Goal: Navigation & Orientation: Find specific page/section

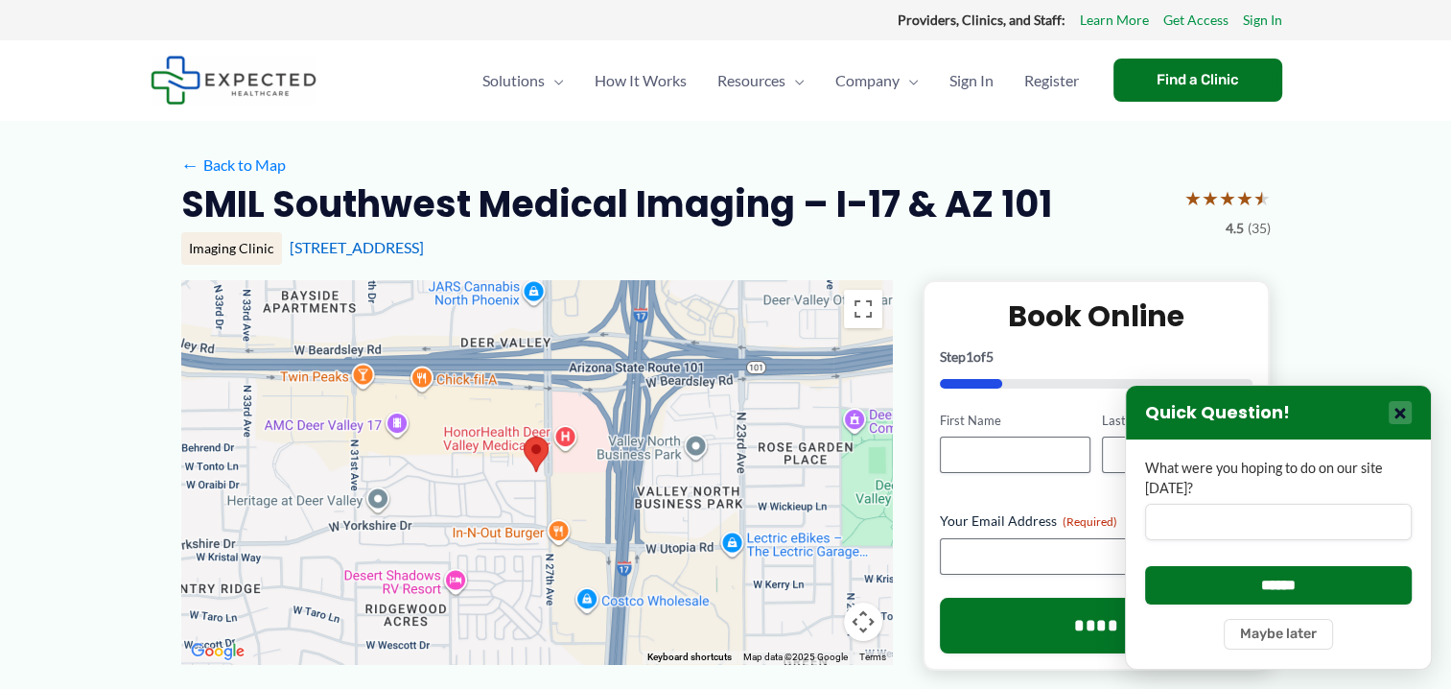
click at [1411, 407] on button "×" at bounding box center [1400, 412] width 23 height 23
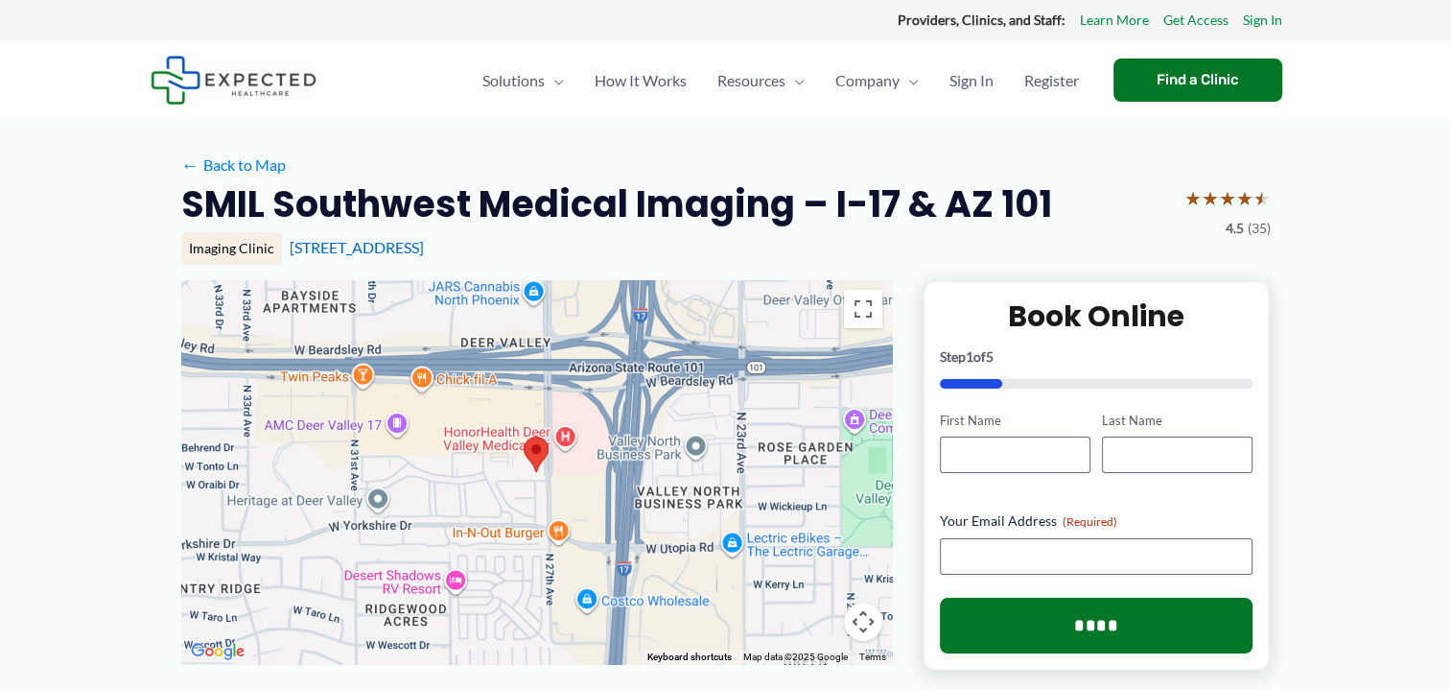
click at [641, 370] on div at bounding box center [536, 472] width 711 height 384
click at [649, 372] on div at bounding box center [536, 472] width 711 height 384
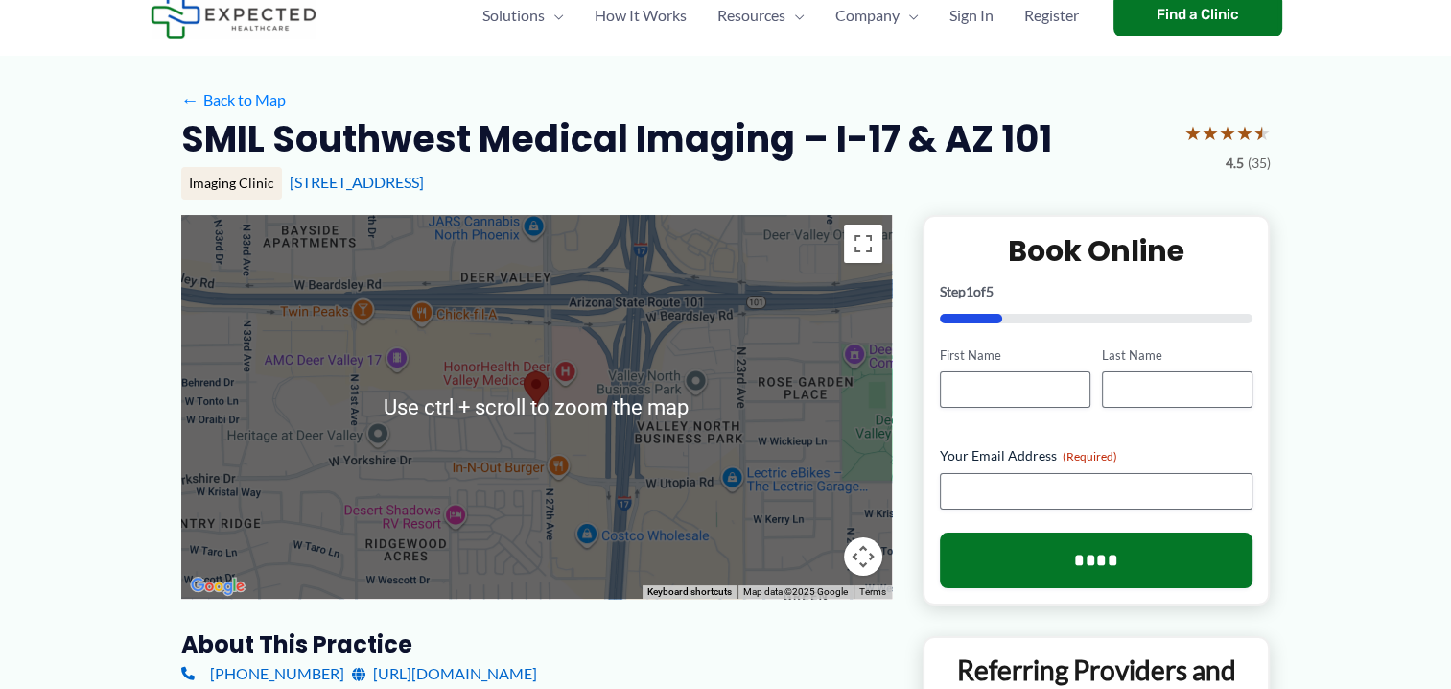
scroll to position [96, 0]
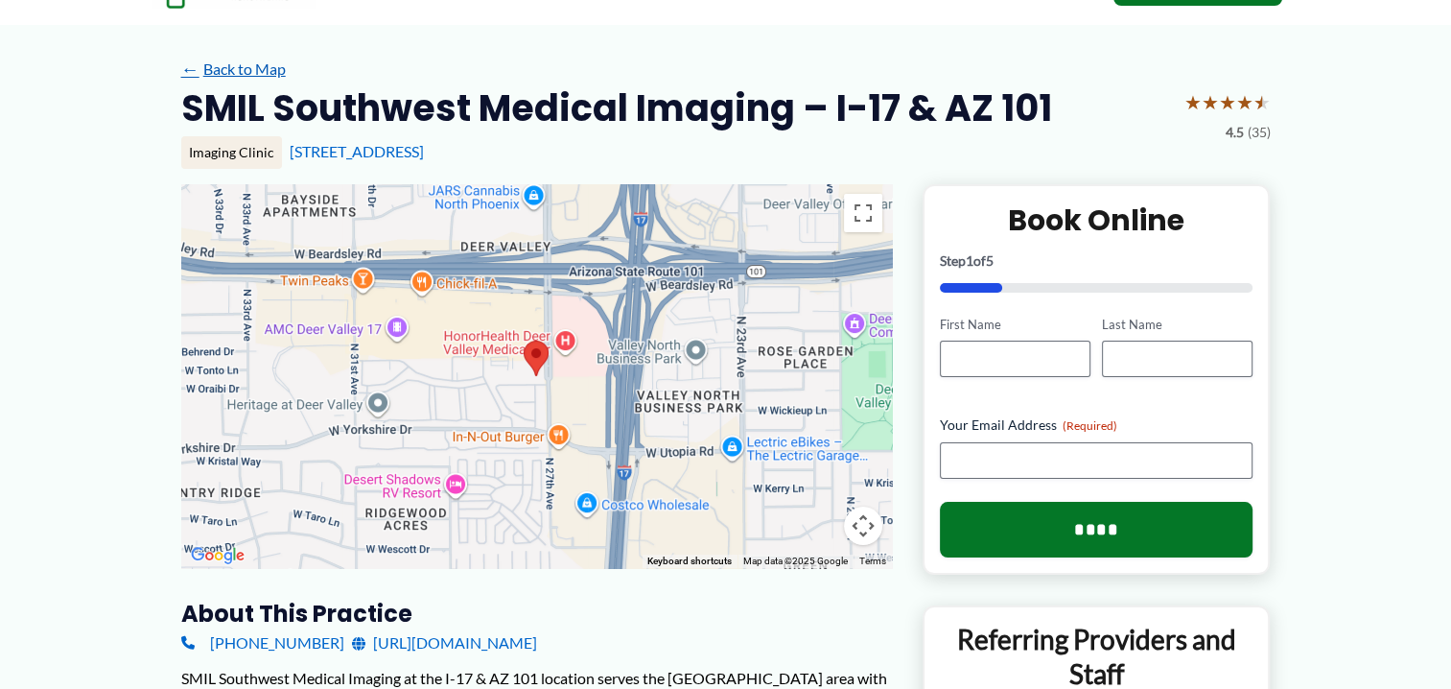
click at [228, 76] on link "← Back to Map" at bounding box center [233, 69] width 105 height 29
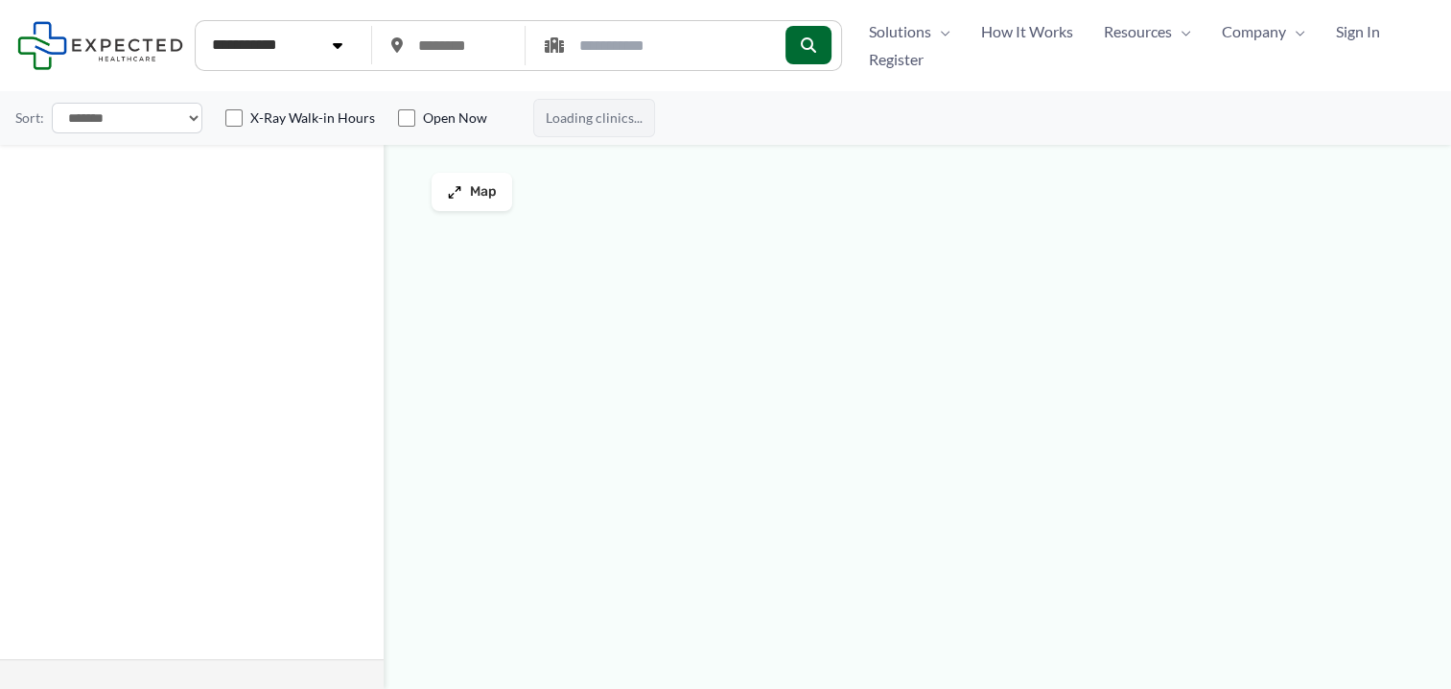
type input "*****"
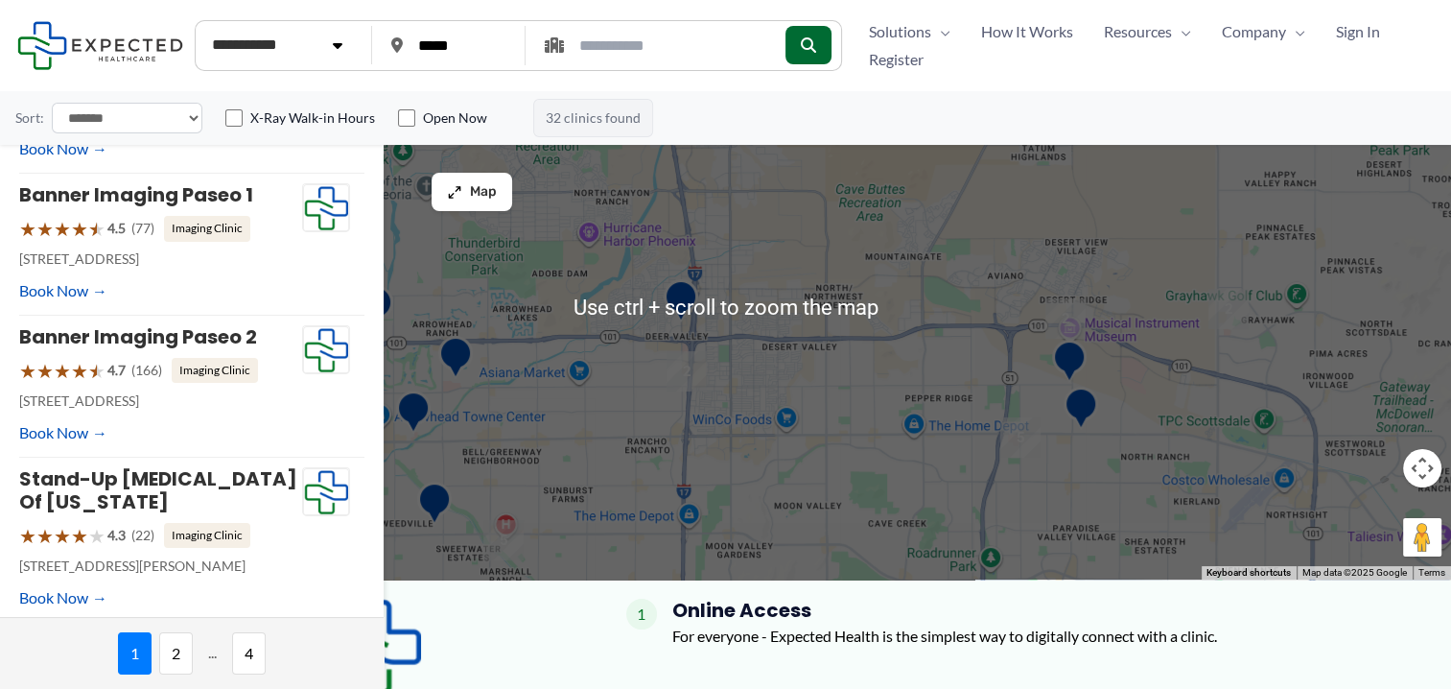
scroll to position [96, 0]
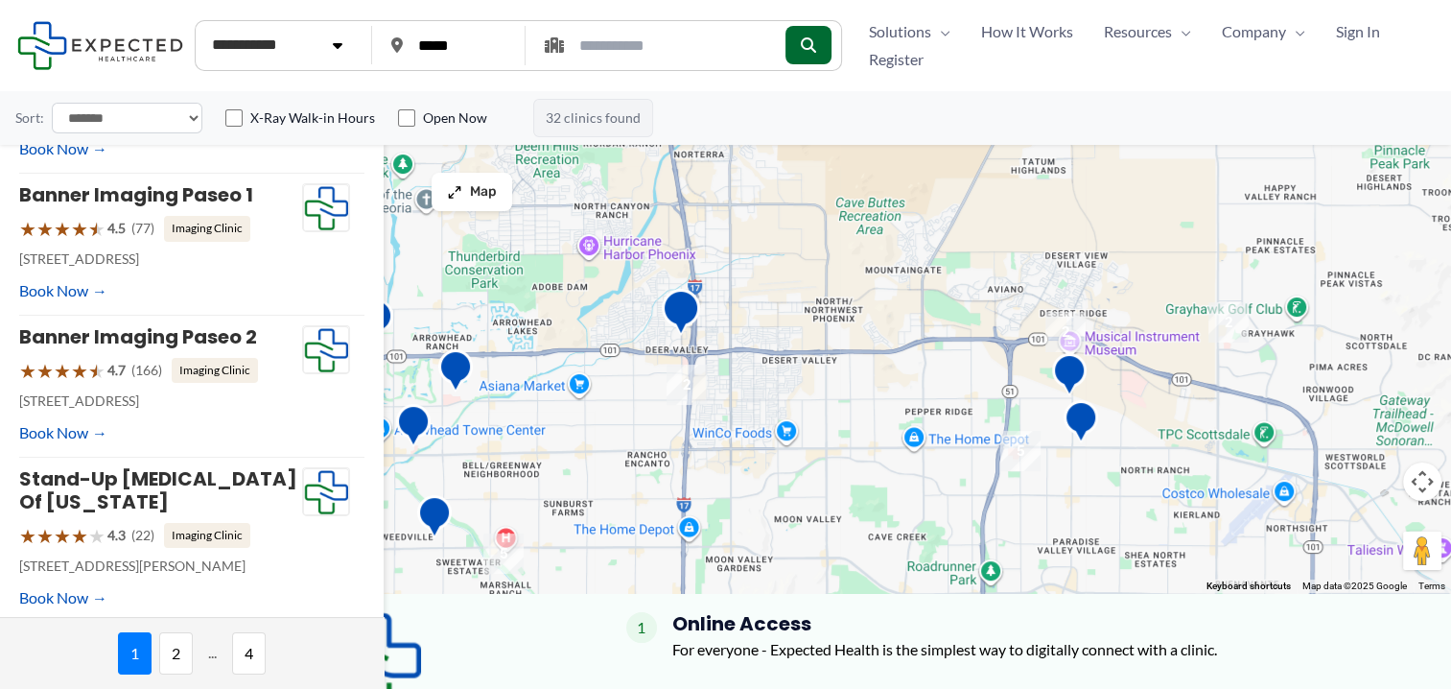
click at [677, 307] on img "SimonMed Imaging &#8211; Deer Valley" at bounding box center [681, 315] width 54 height 68
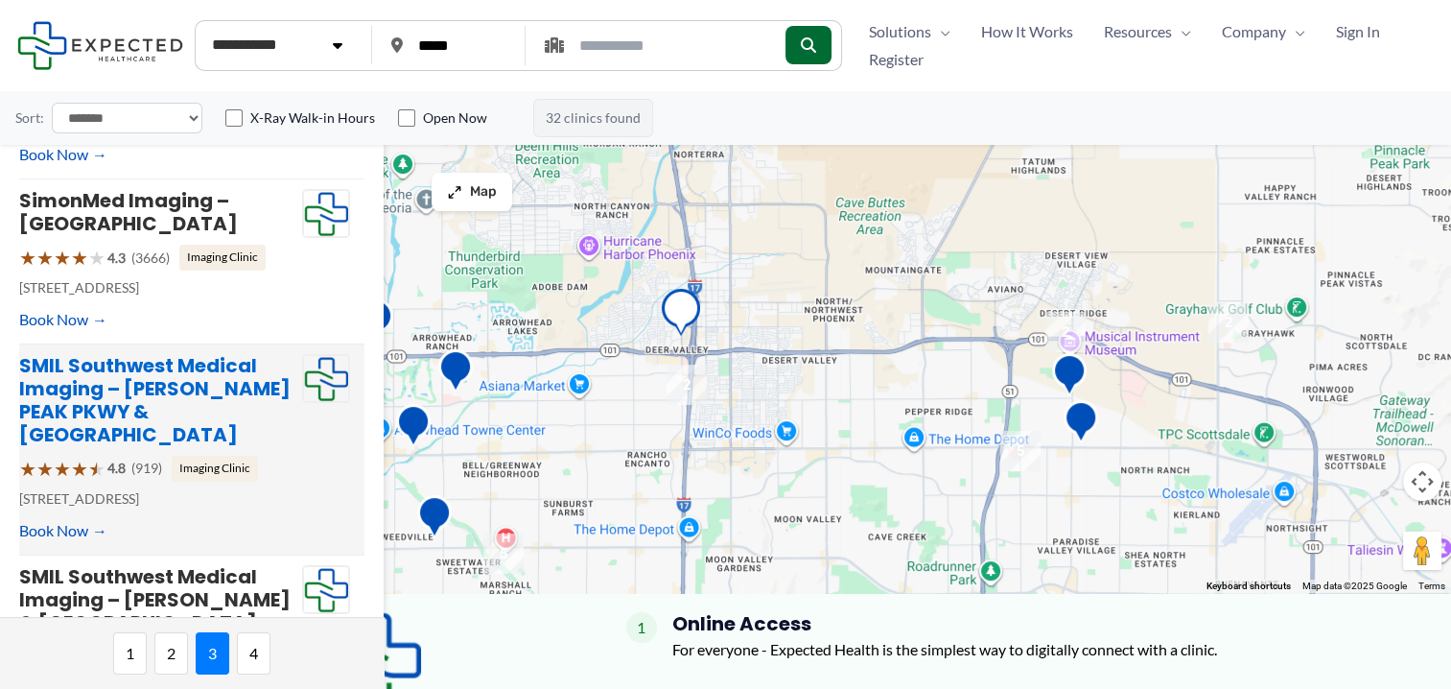
scroll to position [1068, 0]
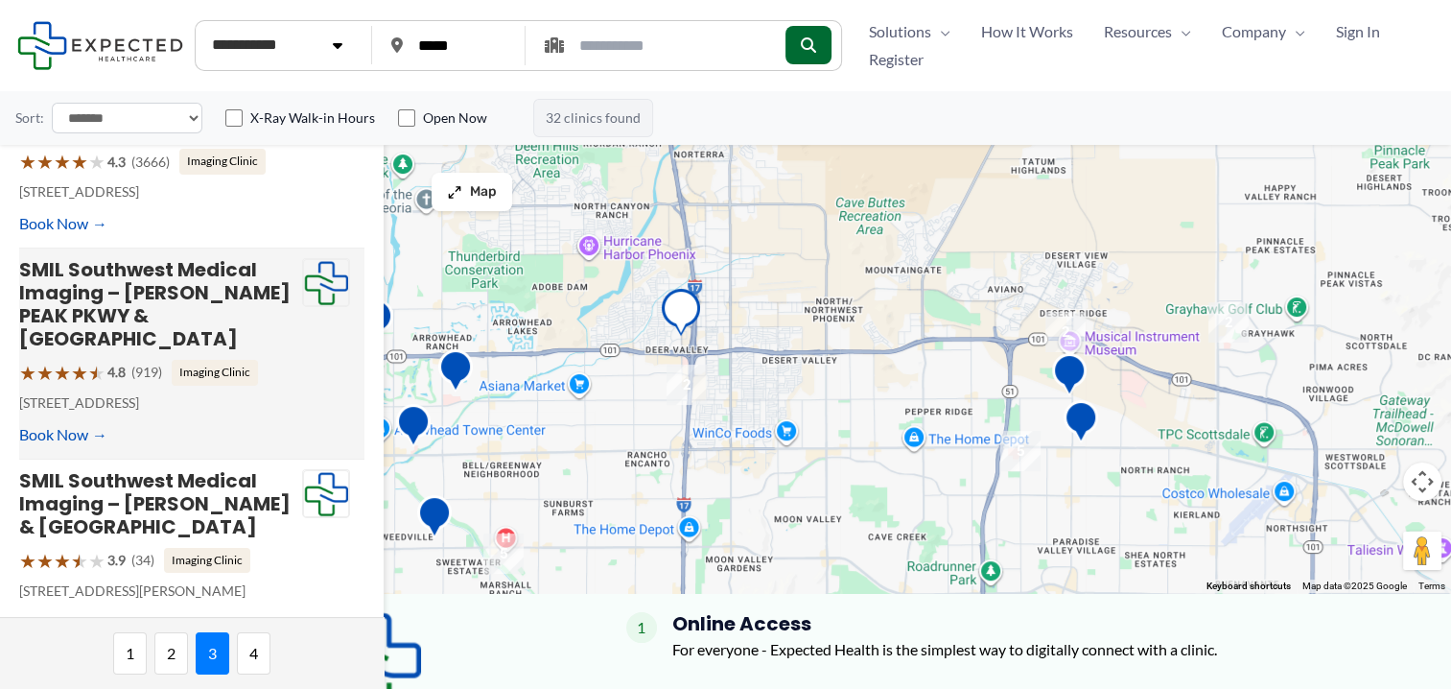
click at [257, 350] on h4 "SMIL Southwest Medical Imaging – THOMPSON PEAK PKWY & SCOTTSDALE RD" at bounding box center [160, 304] width 283 height 92
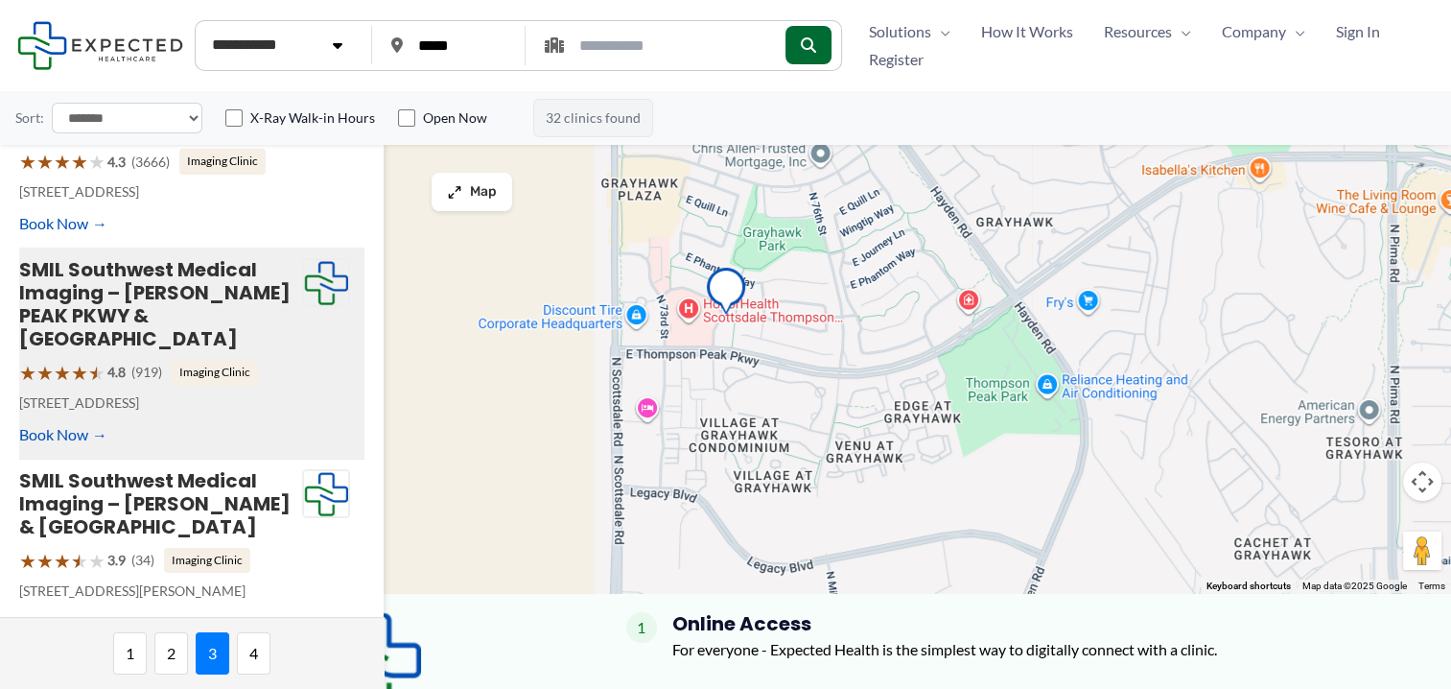
click at [967, 309] on div at bounding box center [725, 320] width 1451 height 545
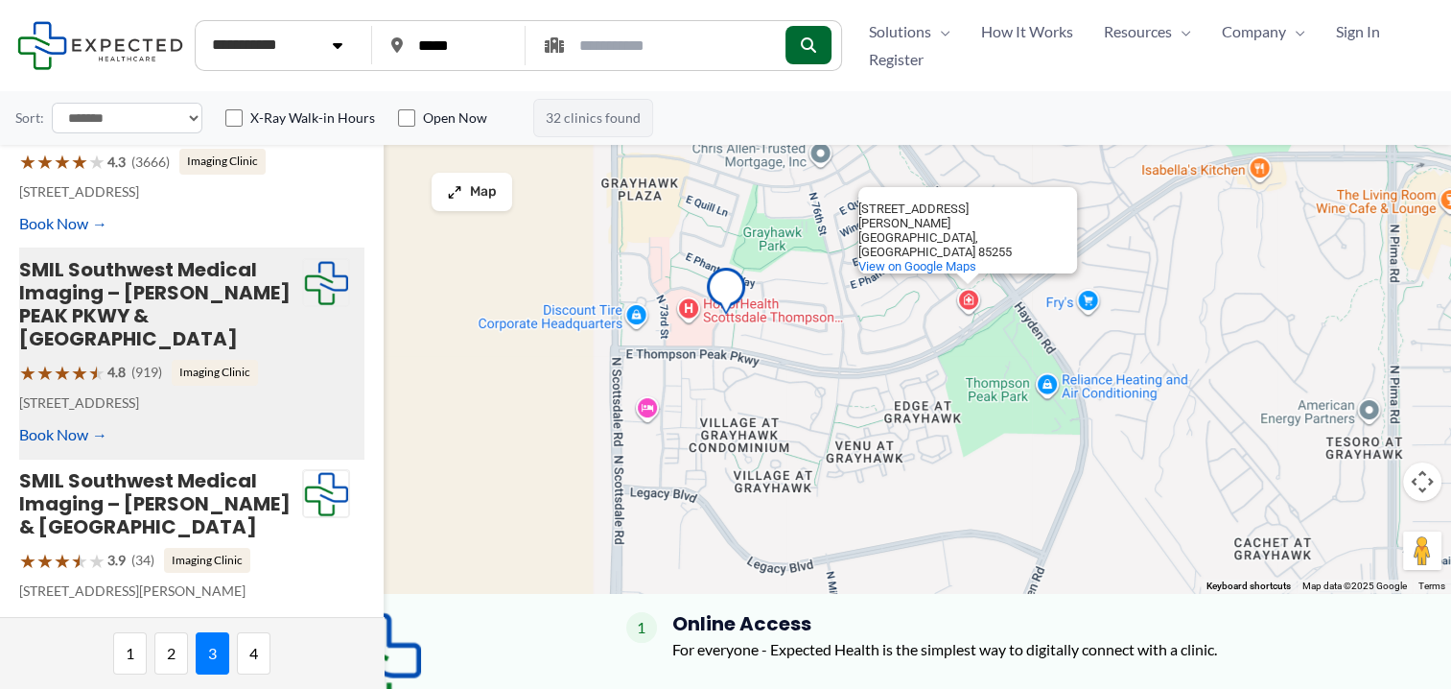
click at [969, 303] on div "Desert Orthopedics Center Desert Orthopedics Center 7960 E Thompson Peak Pkwy S…" at bounding box center [725, 320] width 1451 height 545
click at [945, 265] on span "View on Google Maps" at bounding box center [917, 266] width 118 height 14
